Goal: Navigation & Orientation: Find specific page/section

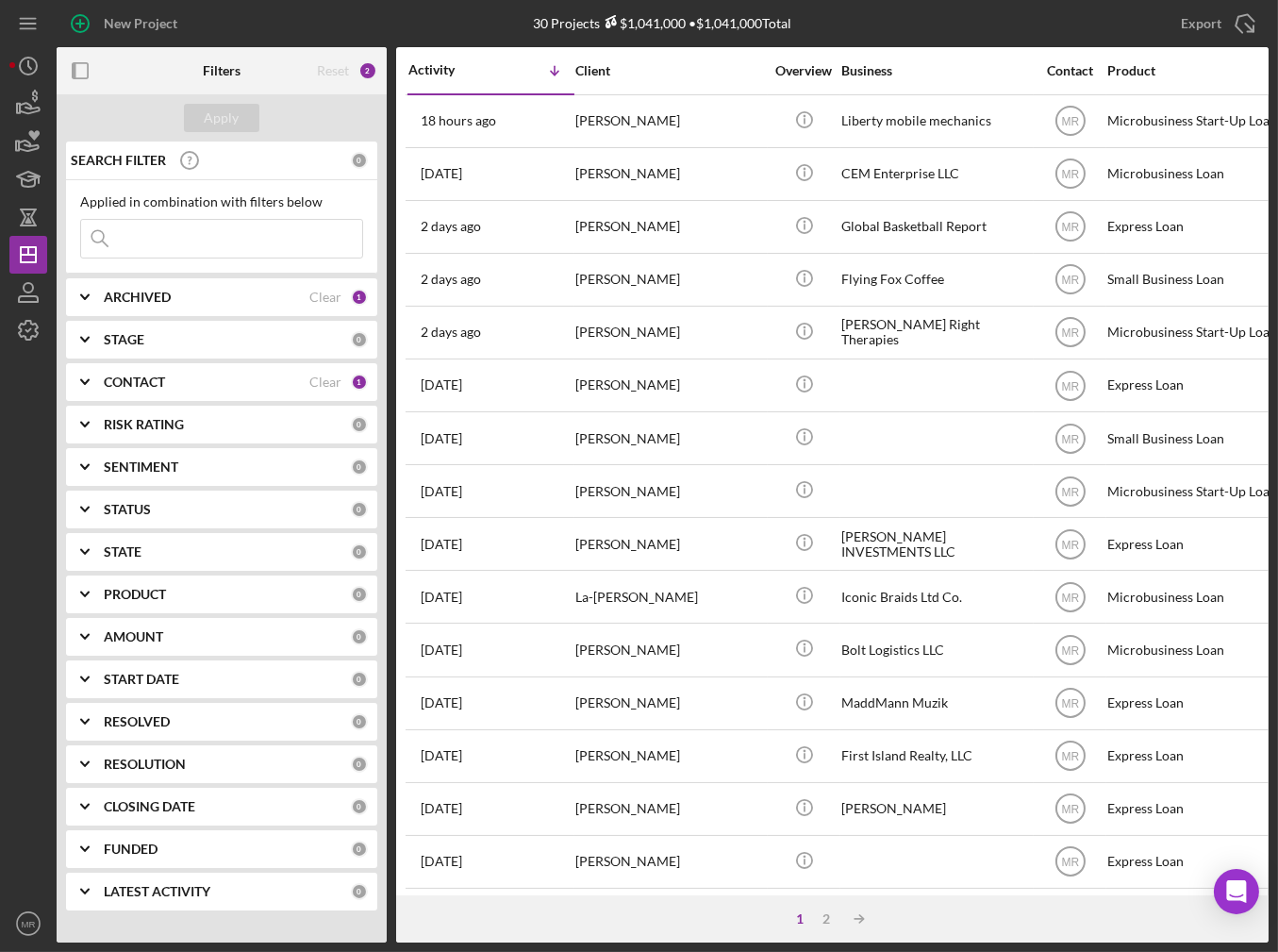
scroll to position [530, 0]
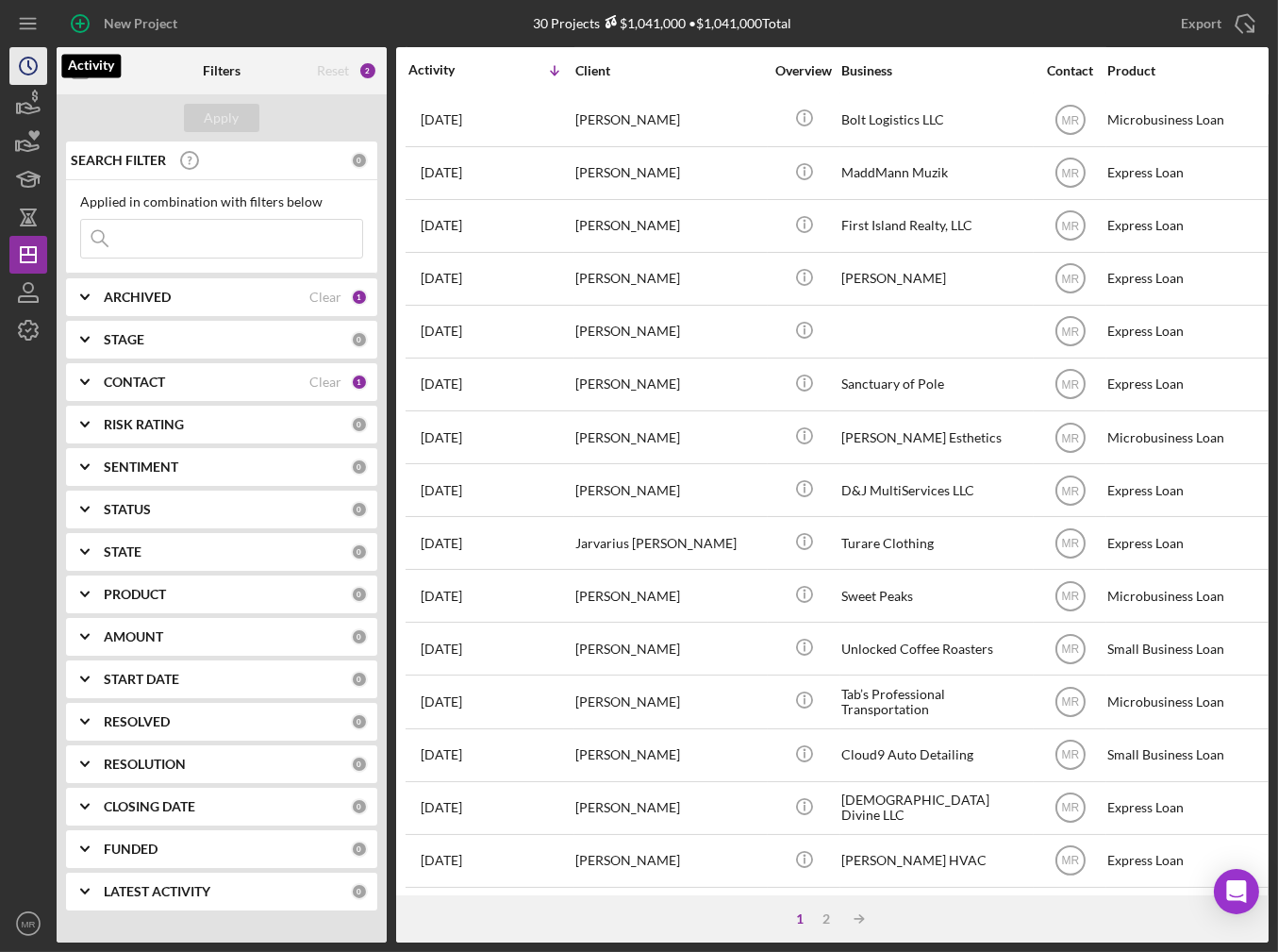
click at [24, 71] on icon "Icon/History" at bounding box center [28, 66] width 47 height 47
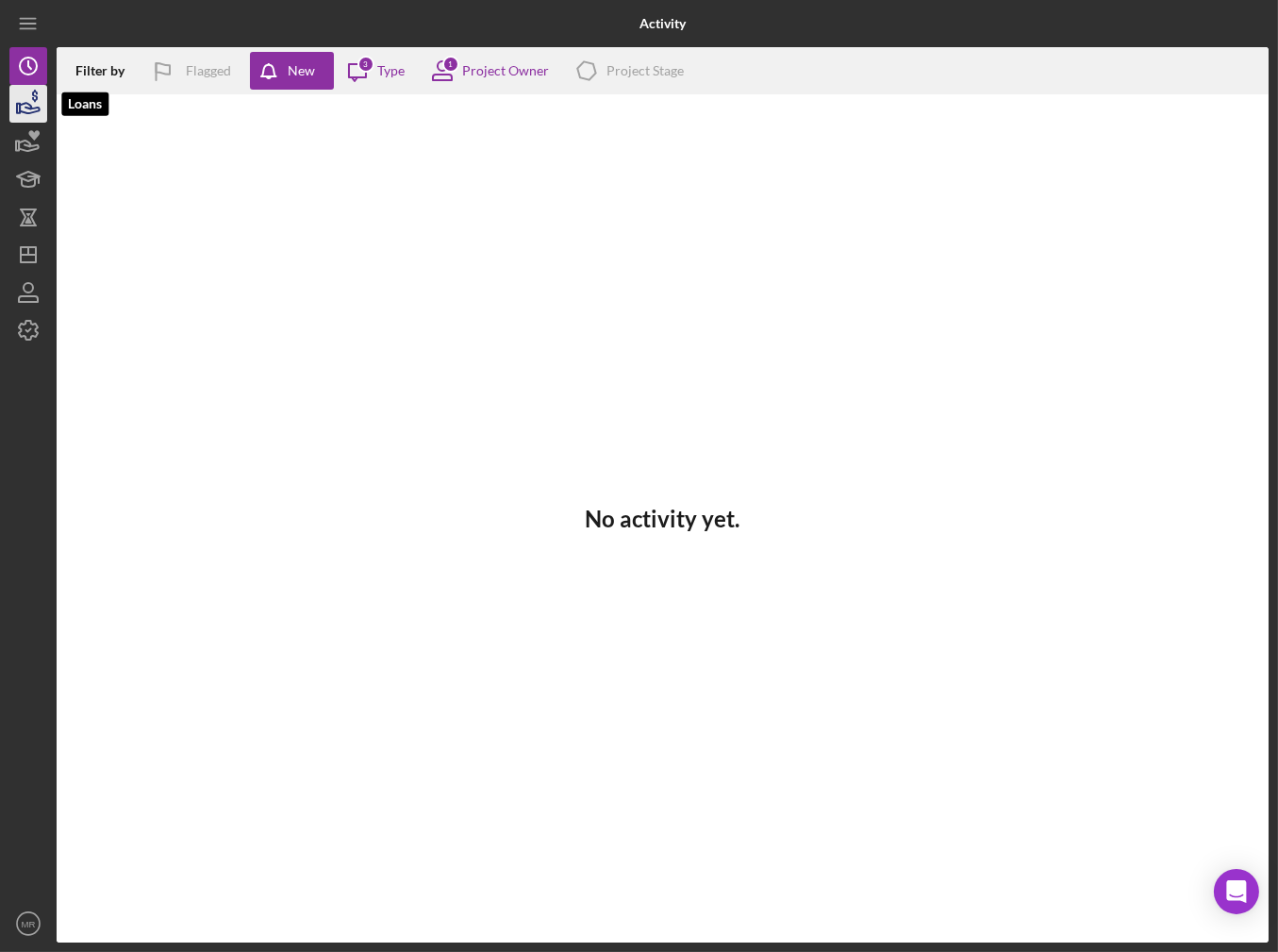
click at [29, 85] on icon "button" at bounding box center [28, 103] width 47 height 47
